Goal: Transaction & Acquisition: Book appointment/travel/reservation

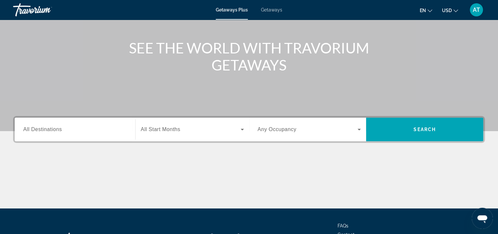
click at [88, 129] on input "Destination All Destinations" at bounding box center [74, 130] width 103 height 8
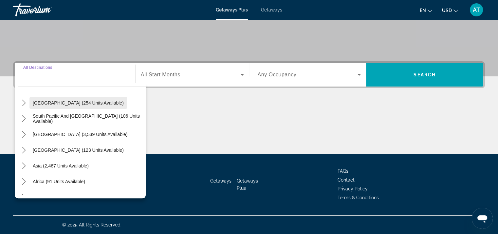
scroll to position [106, 0]
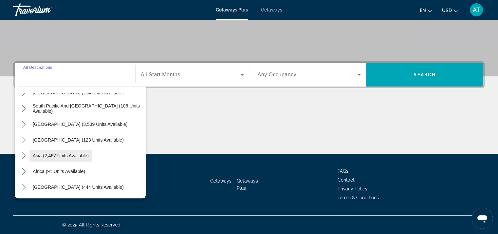
click at [77, 153] on span "Asia (2,467 units available)" at bounding box center [61, 155] width 56 height 5
type input "**********"
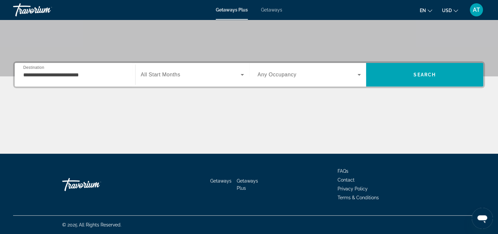
click at [185, 79] on div "Search widget" at bounding box center [192, 74] width 103 height 18
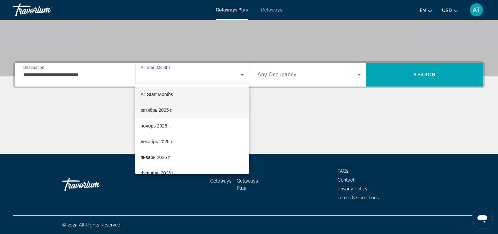
drag, startPoint x: 169, startPoint y: 110, endPoint x: 176, endPoint y: 108, distance: 7.8
click at [169, 110] on span "октябрь 2025 г." at bounding box center [156, 110] width 32 height 8
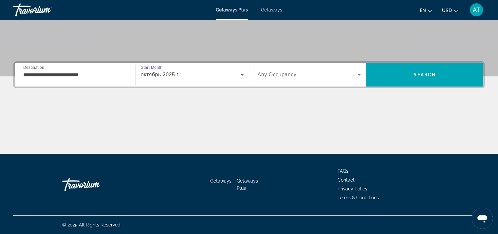
click at [272, 76] on span "Any Occupancy" at bounding box center [277, 75] width 39 height 6
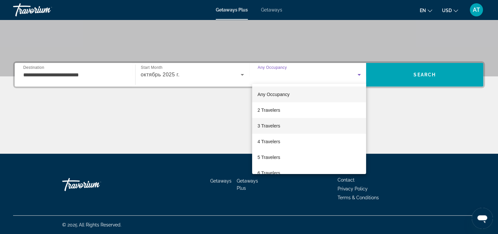
click at [282, 125] on mat-option "3 Travelers" at bounding box center [309, 126] width 114 height 16
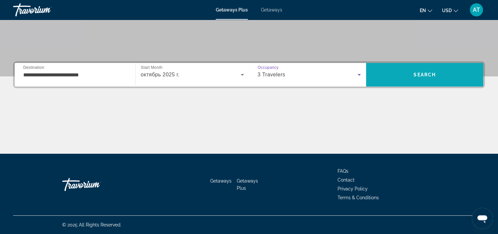
click at [406, 73] on span "Search" at bounding box center [424, 75] width 117 height 16
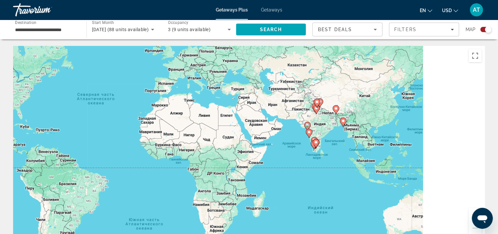
drag, startPoint x: 348, startPoint y: 129, endPoint x: 191, endPoint y: 87, distance: 162.8
click at [191, 87] on div "Чтобы активировать перетаскивание с помощью клавиатуры, нажмите Alt + Ввод. Пос…" at bounding box center [249, 144] width 472 height 196
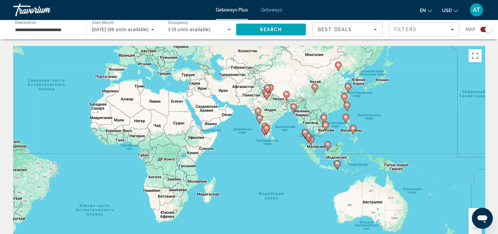
click at [324, 124] on image "Main content" at bounding box center [325, 125] width 4 height 4
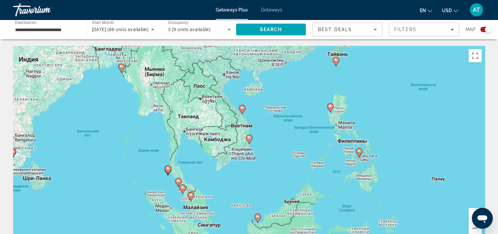
click at [242, 110] on icon "Main content" at bounding box center [242, 109] width 6 height 9
type input "**********"
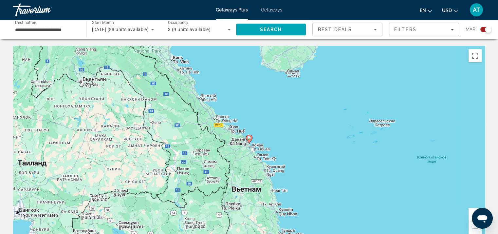
click at [250, 137] on image "Main content" at bounding box center [249, 138] width 4 height 4
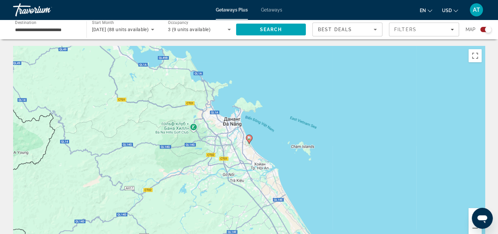
click at [248, 137] on image "Main content" at bounding box center [249, 138] width 4 height 4
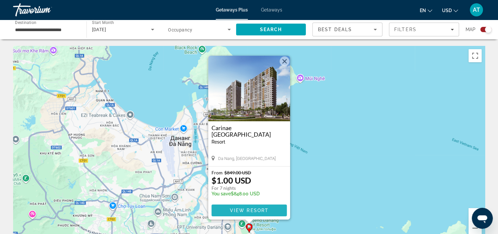
click at [269, 207] on span "Main content" at bounding box center [248, 210] width 75 height 16
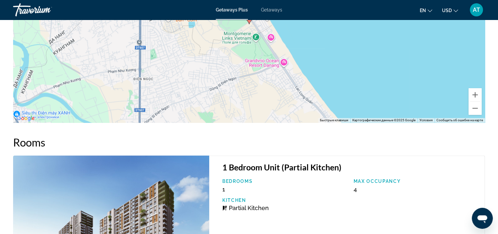
scroll to position [818, 0]
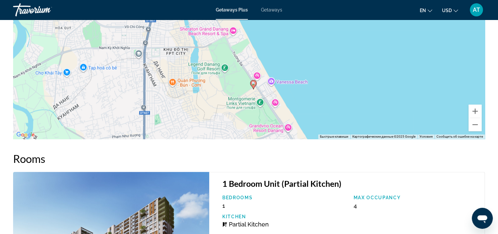
drag, startPoint x: 310, startPoint y: 102, endPoint x: 315, endPoint y: 152, distance: 50.0
click at [255, 86] on icon "Main content" at bounding box center [254, 85] width 6 height 9
click at [254, 83] on image "Main content" at bounding box center [254, 84] width 4 height 4
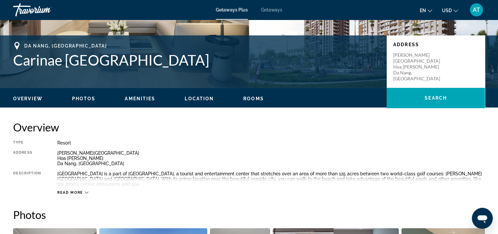
scroll to position [131, 0]
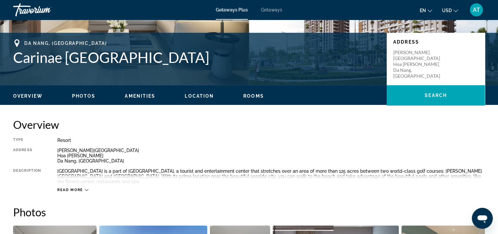
click at [69, 188] on span "Read more" at bounding box center [70, 190] width 26 height 4
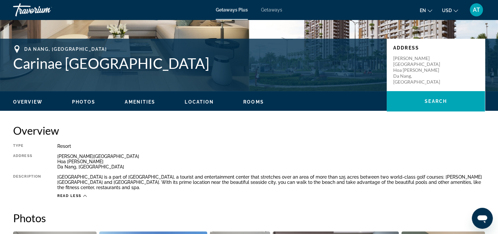
scroll to position [98, 0]
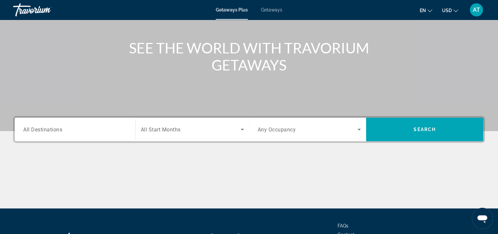
click at [107, 126] on input "Destination All Destinations" at bounding box center [74, 130] width 103 height 8
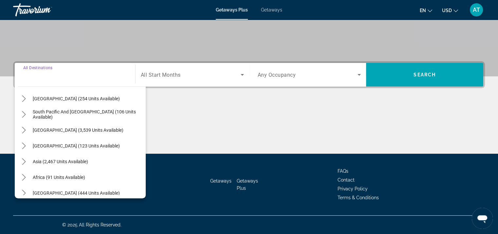
scroll to position [106, 0]
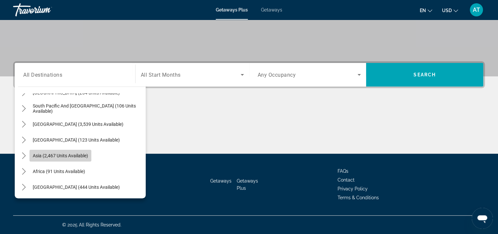
click at [80, 156] on span "Asia (2,467 units available)" at bounding box center [60, 155] width 55 height 5
type input "**********"
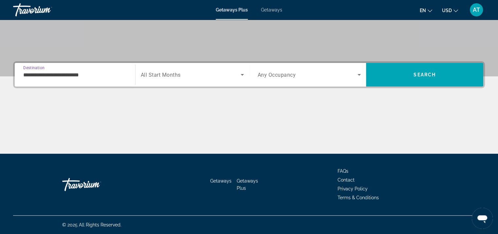
click at [165, 80] on div "Search widget" at bounding box center [192, 74] width 103 height 18
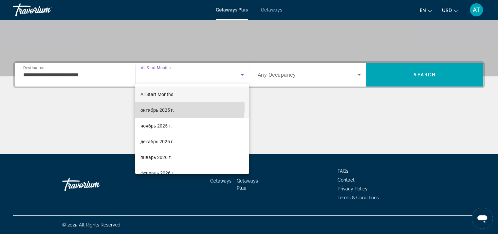
click at [157, 107] on span "октябрь 2025 г." at bounding box center [157, 110] width 34 height 8
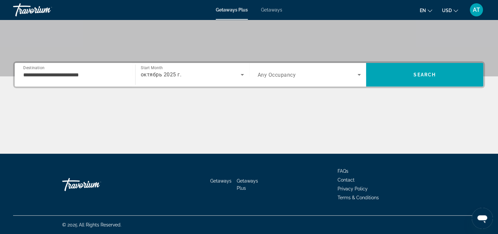
click at [270, 79] on div "Search widget" at bounding box center [309, 74] width 103 height 18
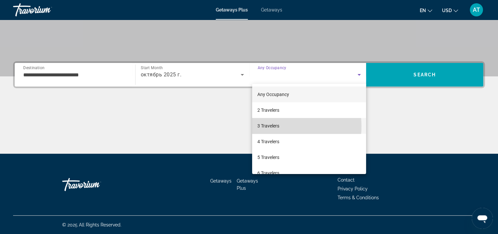
click at [271, 126] on span "3 Travelers" at bounding box center [268, 126] width 22 height 8
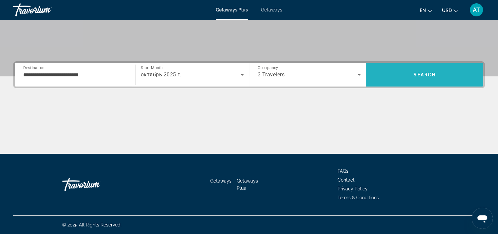
click at [411, 72] on span "Search" at bounding box center [424, 75] width 117 height 16
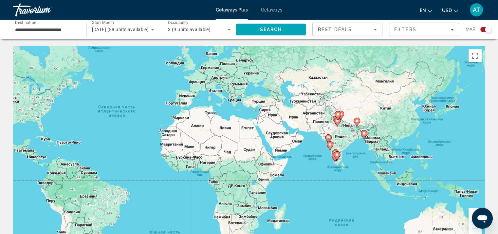
drag, startPoint x: 405, startPoint y: 141, endPoint x: 266, endPoint y: 118, distance: 140.7
click at [266, 117] on div "Чтобы активировать перетаскивание с помощью клавиатуры, нажмите Alt + Ввод. Пос…" at bounding box center [249, 144] width 472 height 196
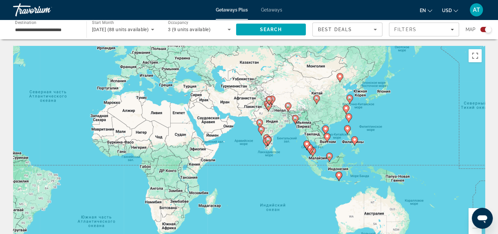
drag, startPoint x: 370, startPoint y: 181, endPoint x: 333, endPoint y: 161, distance: 42.6
click at [333, 161] on div "Чтобы активировать перетаскивание с помощью клавиатуры, нажмите Alt + Ввод. Пос…" at bounding box center [249, 144] width 472 height 196
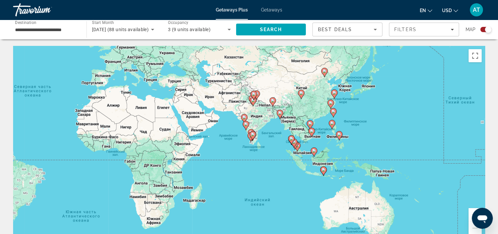
click at [308, 136] on gmp-advanced-marker "Main content" at bounding box center [311, 132] width 7 height 10
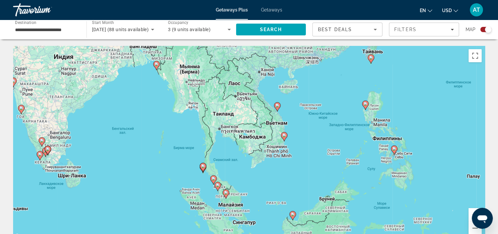
drag, startPoint x: 259, startPoint y: 143, endPoint x: 298, endPoint y: 142, distance: 39.3
click at [298, 141] on div "Чтобы активировать перетаскивание с помощью клавиатуры, нажмите Alt + Ввод. Пос…" at bounding box center [249, 144] width 472 height 196
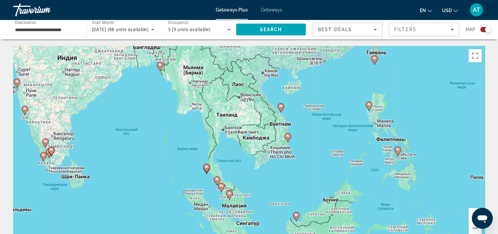
click at [285, 135] on icon "Main content" at bounding box center [287, 137] width 6 height 9
type input "**********"
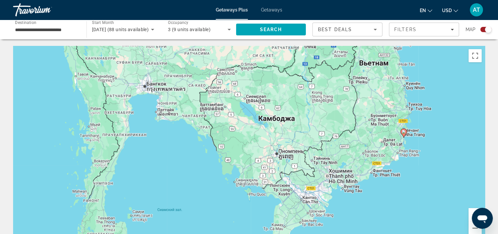
click at [403, 132] on image "Main content" at bounding box center [404, 132] width 4 height 4
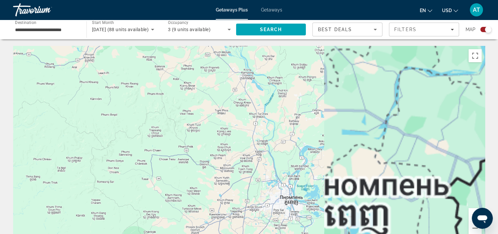
drag, startPoint x: 436, startPoint y: 147, endPoint x: 200, endPoint y: 154, distance: 235.7
click at [197, 154] on div "Для навигации используйте клавиши со стрелками. Чтобы активировать перетаскиван…" at bounding box center [249, 144] width 472 height 196
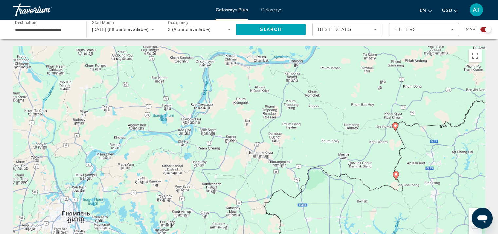
drag, startPoint x: 402, startPoint y: 153, endPoint x: 271, endPoint y: 158, distance: 131.1
click at [253, 152] on div "Для навигации используйте клавиши со стрелками. Чтобы активировать перетаскиван…" at bounding box center [249, 144] width 472 height 196
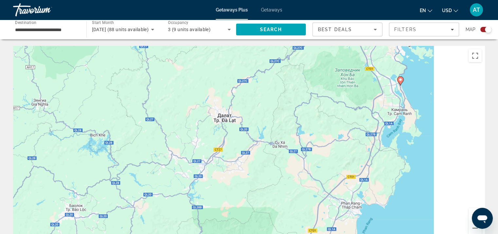
drag, startPoint x: 336, startPoint y: 172, endPoint x: 163, endPoint y: 161, distance: 173.5
click at [158, 162] on div "Для навигации используйте клавиши со стрелками. Чтобы активировать перетаскиван…" at bounding box center [249, 144] width 472 height 196
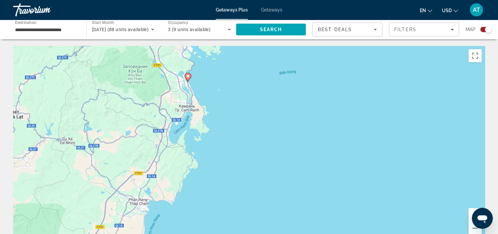
drag, startPoint x: 221, startPoint y: 144, endPoint x: 245, endPoint y: 191, distance: 53.3
click at [245, 191] on div "Для навигации используйте клавиши со стрелками. Чтобы активировать перетаскиван…" at bounding box center [249, 144] width 472 height 196
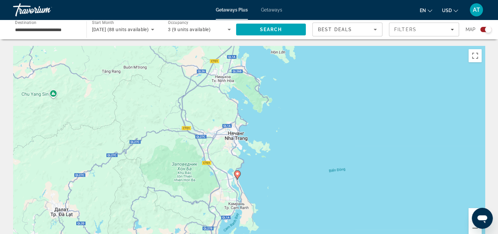
drag, startPoint x: 241, startPoint y: 165, endPoint x: 249, endPoint y: 186, distance: 22.4
click at [249, 186] on div "Для навигации используйте клавиши со стрелками. Чтобы активировать перетаскиван…" at bounding box center [249, 144] width 472 height 196
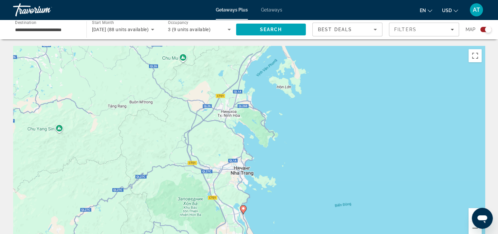
drag, startPoint x: 249, startPoint y: 166, endPoint x: 254, endPoint y: 200, distance: 34.3
click at [254, 200] on div "Для навигации используйте клавиши со стрелками. Чтобы активировать перетаскиван…" at bounding box center [249, 144] width 472 height 196
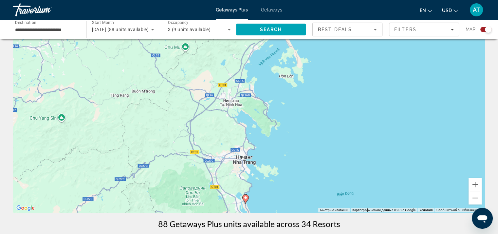
scroll to position [33, 0]
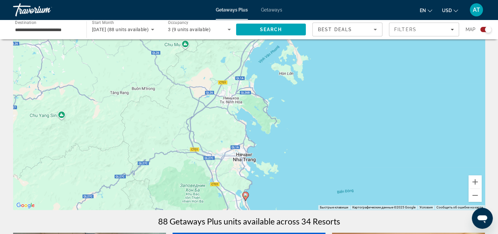
click at [245, 196] on image "Main content" at bounding box center [246, 195] width 4 height 4
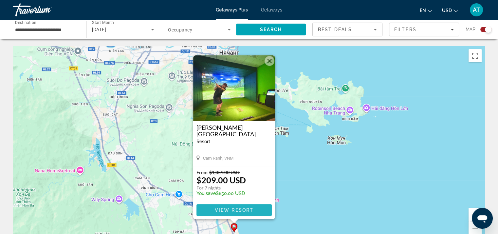
click at [251, 208] on span "View Resort" at bounding box center [233, 209] width 39 height 5
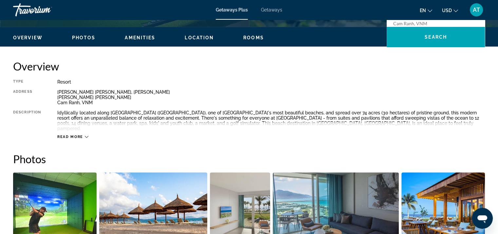
scroll to position [262, 0]
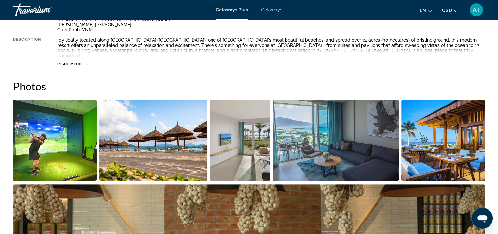
click at [60, 148] on img "Open full-screen image slider" at bounding box center [54, 139] width 83 height 81
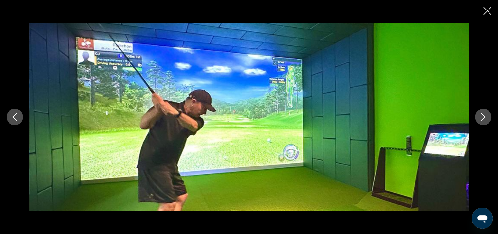
click at [476, 116] on button "Next image" at bounding box center [483, 117] width 16 height 16
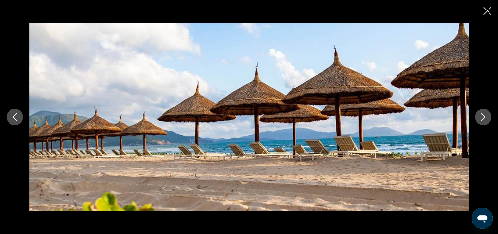
click at [479, 116] on icon "Next image" at bounding box center [483, 117] width 8 height 8
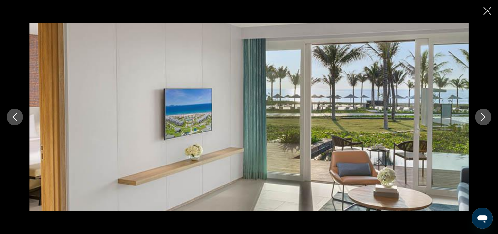
click at [479, 116] on icon "Next image" at bounding box center [483, 117] width 8 height 8
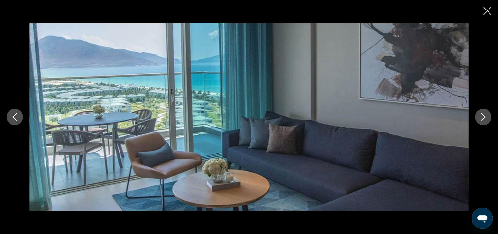
click at [479, 116] on icon "Next image" at bounding box center [483, 117] width 8 height 8
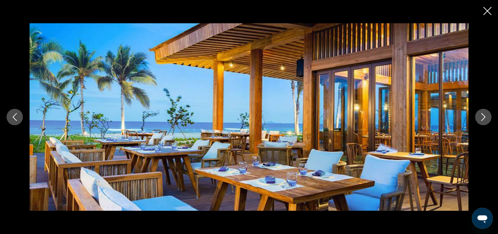
click at [486, 12] on icon "Close slideshow" at bounding box center [487, 11] width 8 height 8
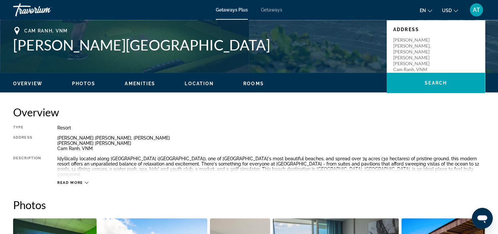
scroll to position [131, 0]
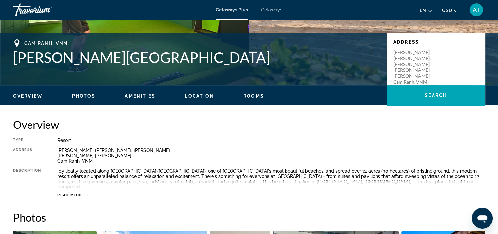
click at [83, 193] on div "Read more" at bounding box center [72, 195] width 31 height 4
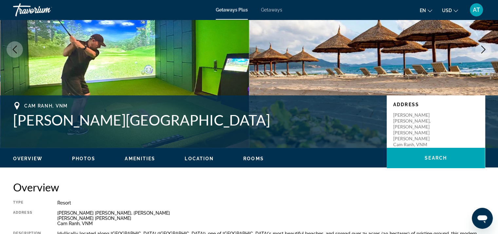
scroll to position [98, 0]
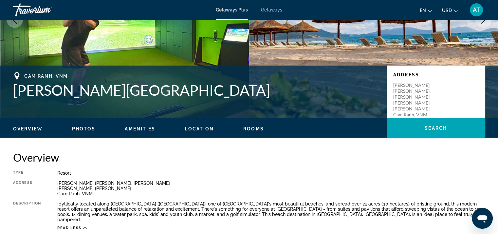
click at [90, 129] on span "Photos" at bounding box center [84, 128] width 24 height 5
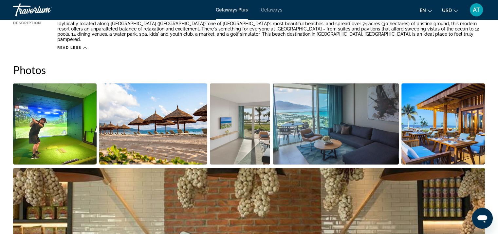
scroll to position [166, 0]
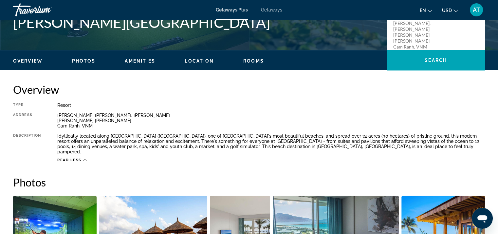
drag, startPoint x: 140, startPoint y: 68, endPoint x: 141, endPoint y: 65, distance: 3.7
click at [140, 68] on div "Overview Photos Amenities Location Rooms Search" at bounding box center [249, 60] width 498 height 20
click at [141, 61] on span "Amenities" at bounding box center [140, 60] width 30 height 5
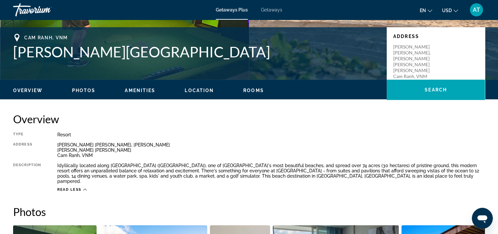
scroll to position [105, 0]
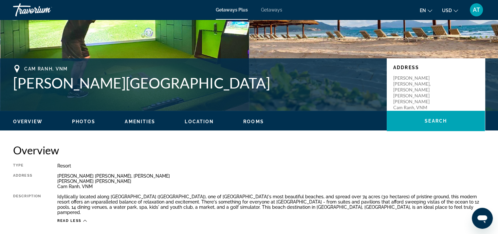
click at [192, 115] on div "Overview Photos Amenities Location Rooms Search" at bounding box center [249, 121] width 498 height 20
click at [190, 119] on span "Location" at bounding box center [199, 121] width 29 height 5
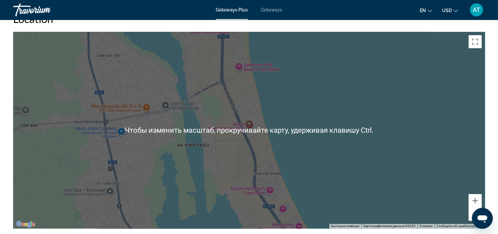
scroll to position [849, 0]
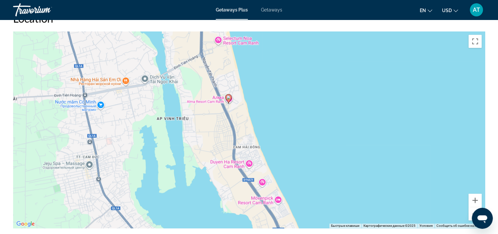
drag, startPoint x: 267, startPoint y: 148, endPoint x: 246, endPoint y: 121, distance: 34.0
click at [246, 121] on div "Чтобы активировать перетаскивание с помощью клавиатуры, нажмите Alt + Ввод. Пос…" at bounding box center [249, 129] width 472 height 196
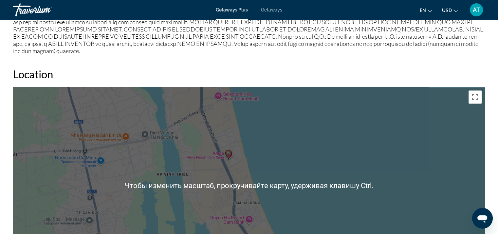
scroll to position [784, 0]
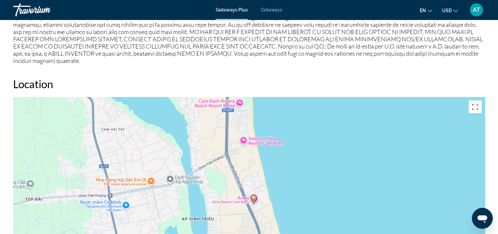
drag, startPoint x: 249, startPoint y: 129, endPoint x: 267, endPoint y: 151, distance: 27.9
click at [271, 157] on div "Чтобы активировать перетаскивание с помощью клавиатуры, нажмите Alt + Ввод. Пос…" at bounding box center [249, 195] width 472 height 196
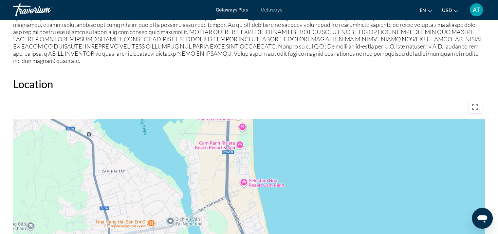
drag, startPoint x: 266, startPoint y: 128, endPoint x: 263, endPoint y: 156, distance: 28.3
click at [264, 170] on div "Чтобы активировать перетаскивание с помощью клавиатуры, нажмите Alt + Ввод. Пос…" at bounding box center [249, 195] width 472 height 196
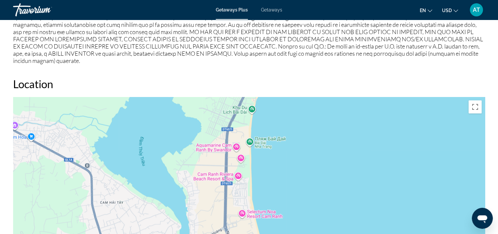
drag, startPoint x: 259, startPoint y: 135, endPoint x: 261, endPoint y: 159, distance: 24.3
click at [260, 176] on div "Чтобы активировать перетаскивание с помощью клавиатуры, нажмите Alt + Ввод. Пос…" at bounding box center [249, 195] width 472 height 196
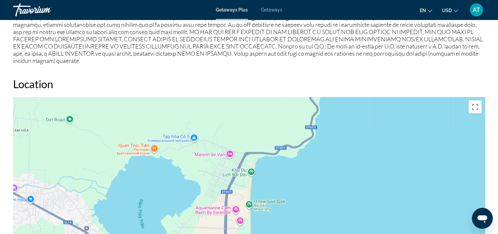
drag, startPoint x: 267, startPoint y: 141, endPoint x: 227, endPoint y: 169, distance: 48.8
click at [227, 169] on div "Чтобы активировать перетаскивание с помощью клавиатуры, нажмите Alt + Ввод. Пос…" at bounding box center [249, 195] width 472 height 196
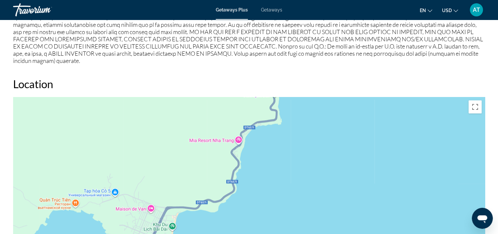
drag, startPoint x: 258, startPoint y: 146, endPoint x: 248, endPoint y: 186, distance: 41.0
click at [246, 193] on div "Чтобы активировать перетаскивание с помощью клавиатуры, нажмите Alt + Ввод. Пос…" at bounding box center [249, 195] width 472 height 196
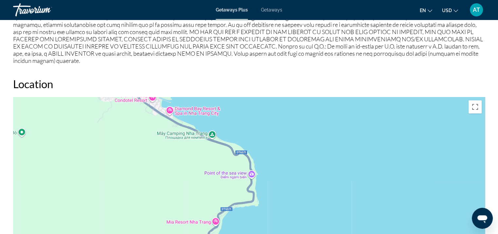
drag, startPoint x: 264, startPoint y: 174, endPoint x: 292, endPoint y: 198, distance: 37.1
click at [292, 198] on div "Main content" at bounding box center [249, 195] width 472 height 196
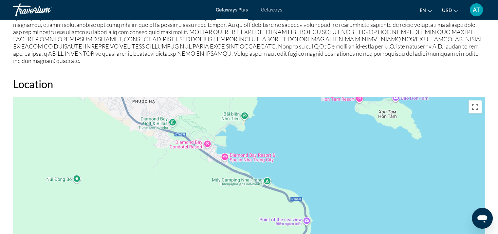
drag, startPoint x: 287, startPoint y: 178, endPoint x: 236, endPoint y: 155, distance: 55.5
click at [236, 155] on div "Main content" at bounding box center [249, 195] width 472 height 196
